Goal: Task Accomplishment & Management: Manage account settings

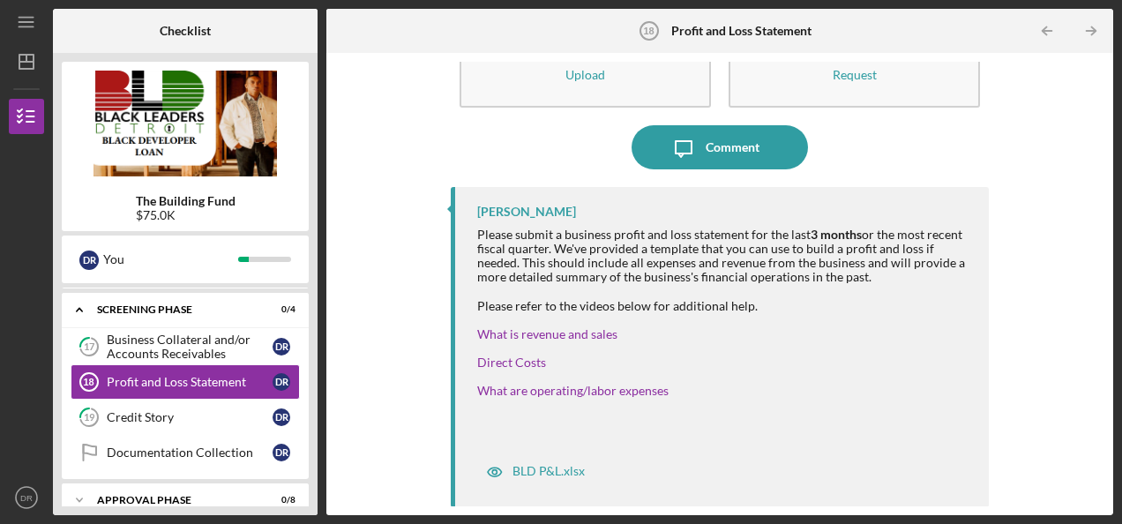
scroll to position [771, 0]
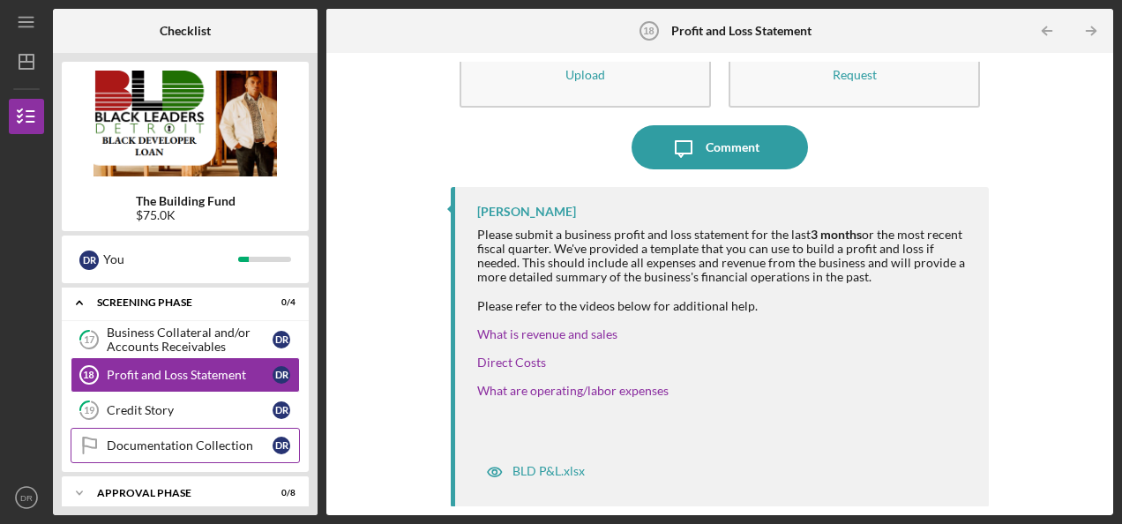
click at [215, 439] on div "Documentation Collection" at bounding box center [190, 446] width 166 height 14
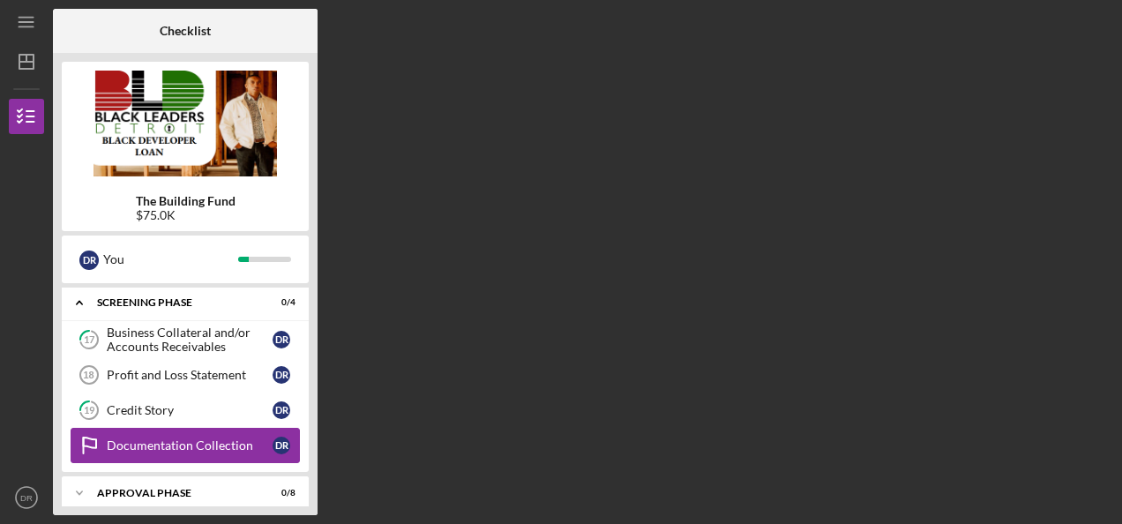
click at [215, 439] on div "Documentation Collection" at bounding box center [190, 446] width 166 height 14
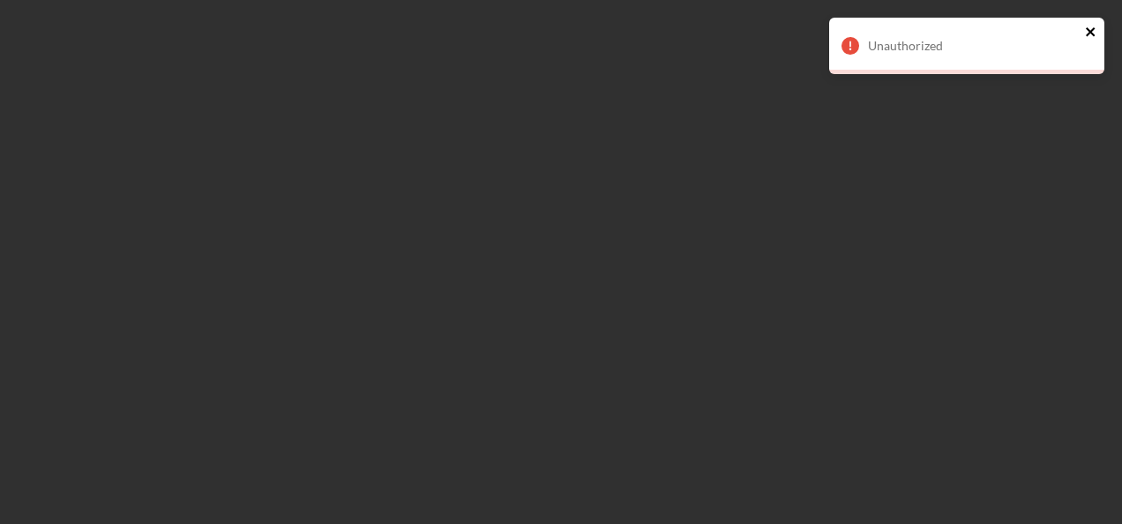
click at [1089, 34] on icon "close" at bounding box center [1090, 31] width 9 height 9
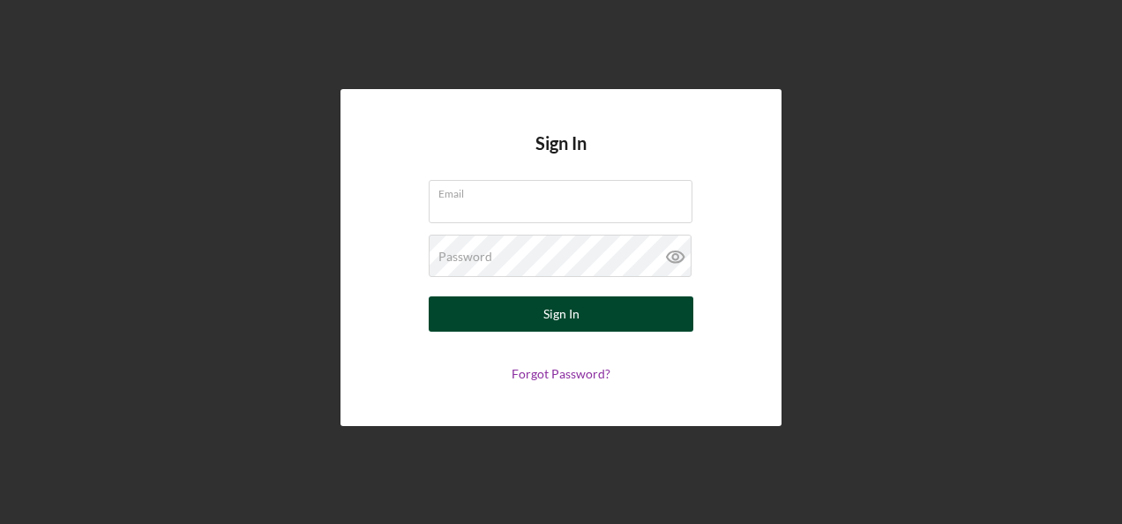
type input "[DOMAIN_NAME][EMAIL_ADDRESS][DOMAIN_NAME]"
click at [590, 309] on button "Sign In" at bounding box center [561, 314] width 265 height 35
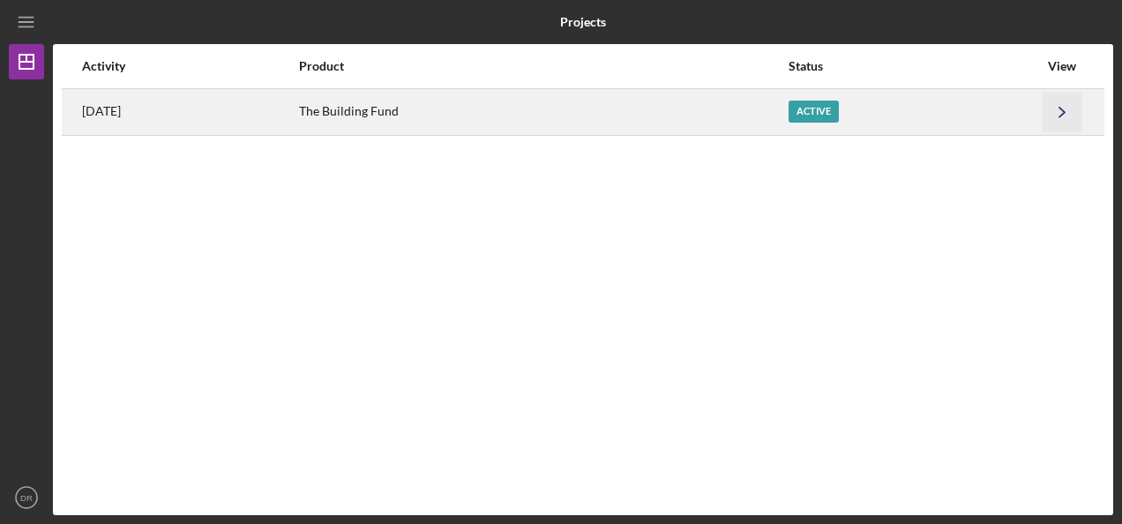
click at [1080, 113] on icon "Icon/Navigate" at bounding box center [1063, 112] width 40 height 40
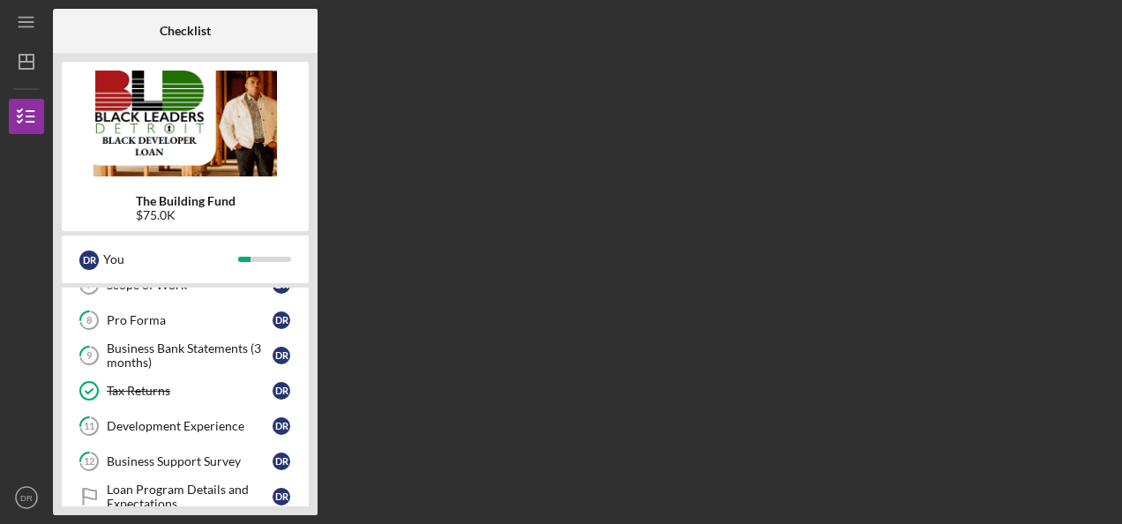
scroll to position [439, 0]
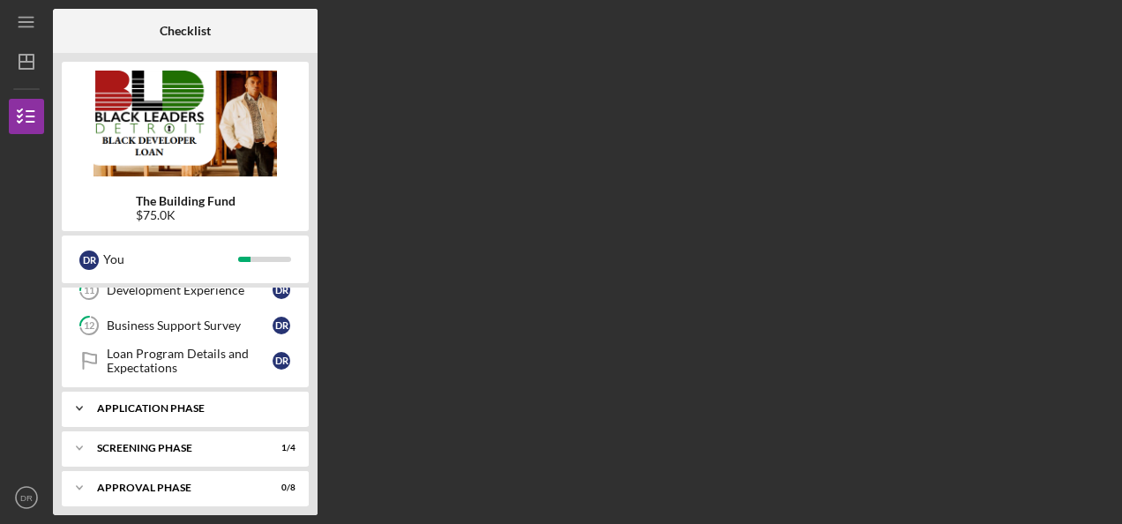
click at [84, 402] on icon "Icon/Expander" at bounding box center [79, 408] width 35 height 35
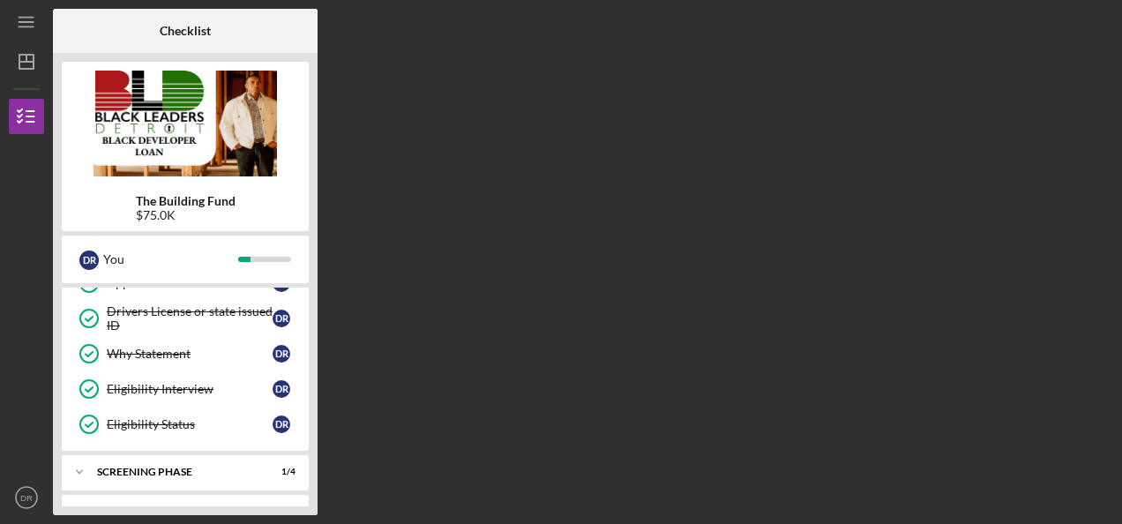
scroll to position [623, 0]
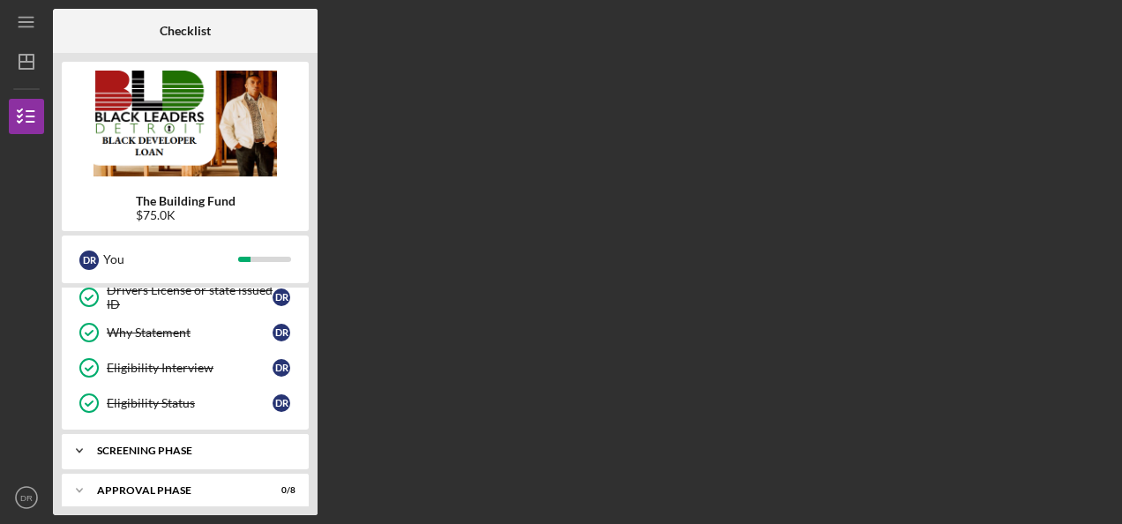
click at [79, 441] on icon "Icon/Expander" at bounding box center [79, 450] width 35 height 35
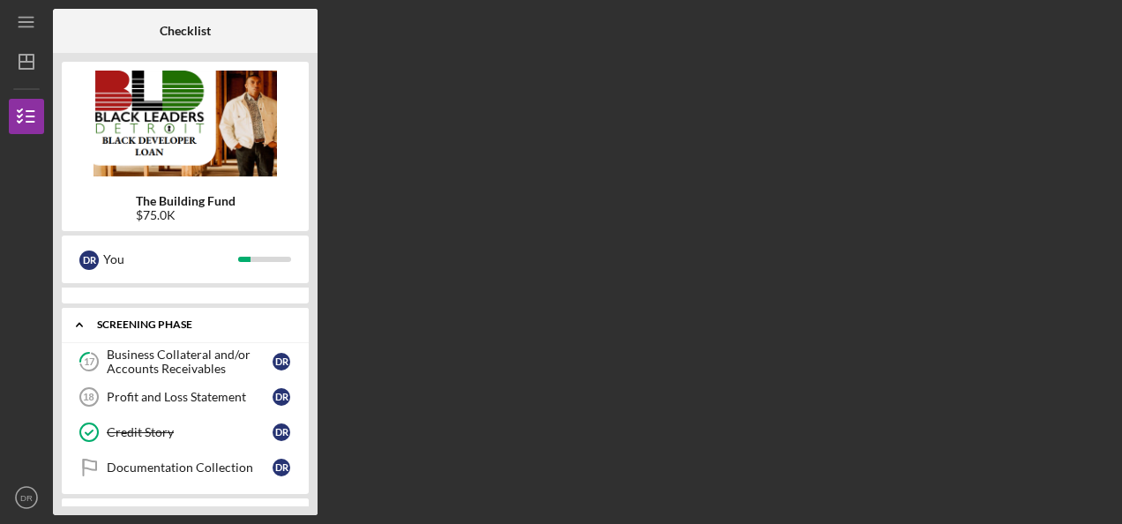
scroll to position [771, 0]
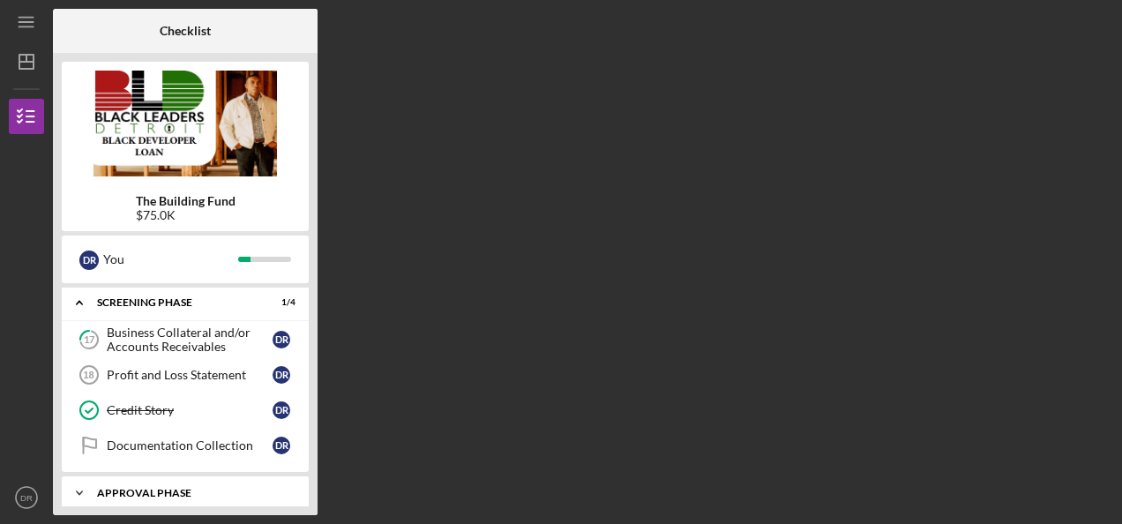
click at [87, 480] on icon "Icon/Expander" at bounding box center [79, 493] width 35 height 35
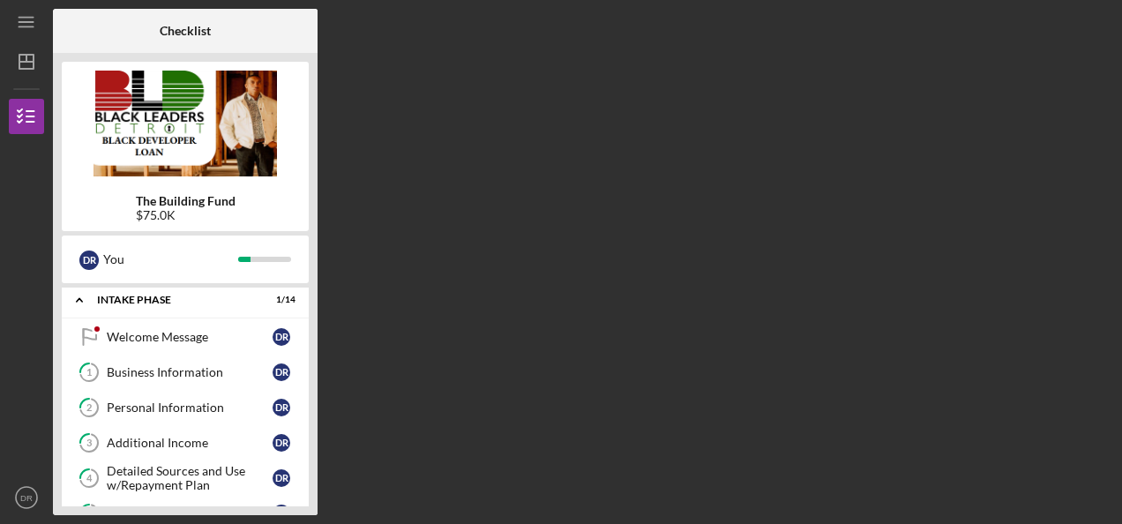
scroll to position [0, 0]
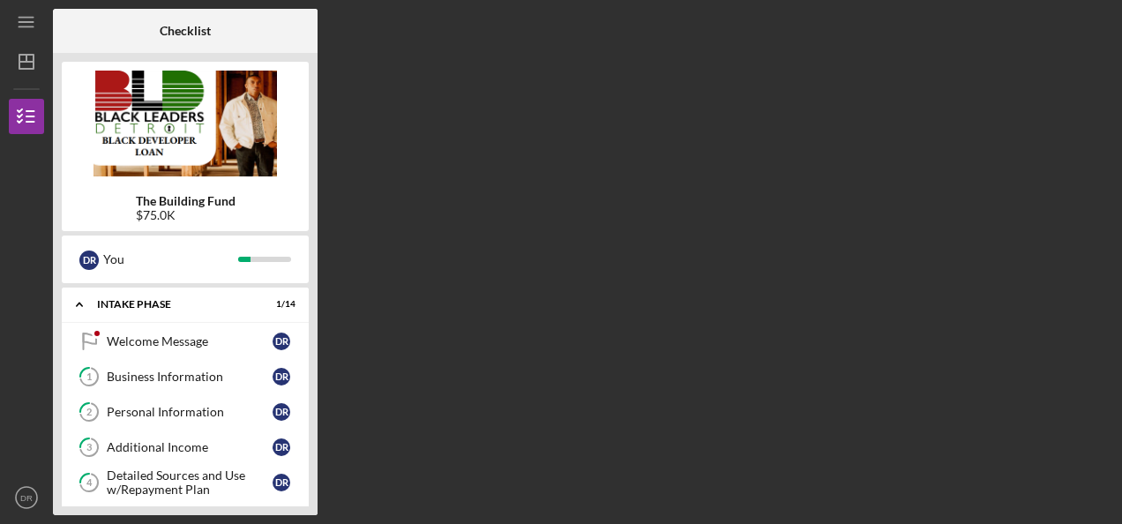
click at [385, 293] on div "Checklist The Building Fund $75.0K D R You Icon/Expander Intake Phase 1 / 14 We…" at bounding box center [583, 262] width 1061 height 507
